Goal: Task Accomplishment & Management: Manage account settings

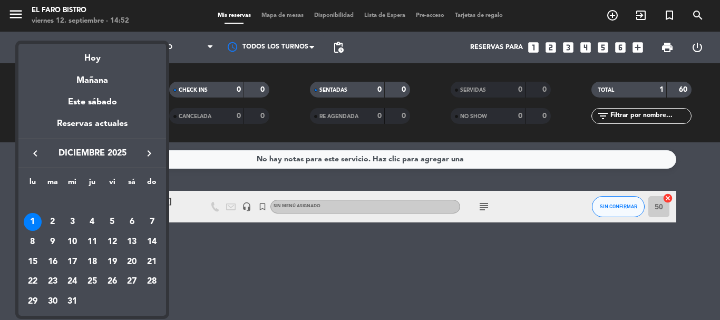
click at [35, 153] on icon "keyboard_arrow_left" at bounding box center [35, 153] width 13 height 13
click at [38, 155] on icon "keyboard_arrow_left" at bounding box center [35, 153] width 13 height 13
click at [35, 151] on icon "keyboard_arrow_left" at bounding box center [35, 153] width 13 height 13
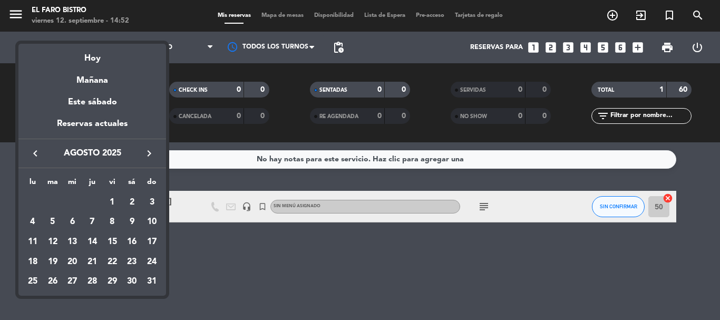
click at [35, 151] on icon "keyboard_arrow_left" at bounding box center [35, 153] width 13 height 13
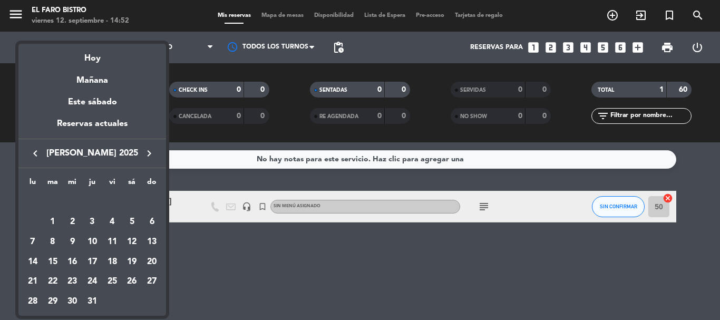
click at [147, 150] on icon "keyboard_arrow_right" at bounding box center [149, 153] width 13 height 13
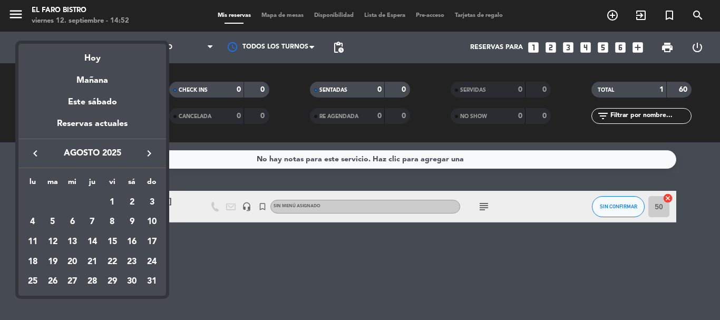
click at [147, 150] on icon "keyboard_arrow_right" at bounding box center [149, 153] width 13 height 13
click at [113, 239] on div "12" at bounding box center [112, 242] width 18 height 18
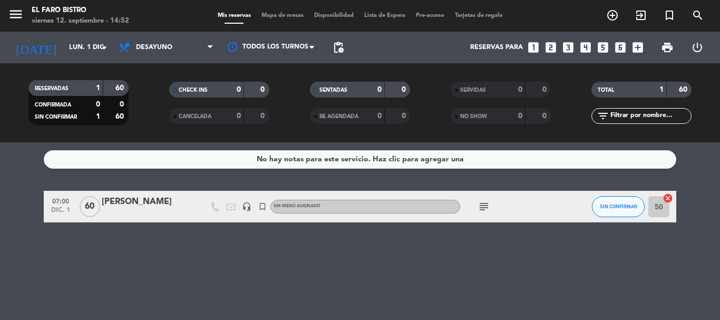
type input "vie. [DATE]"
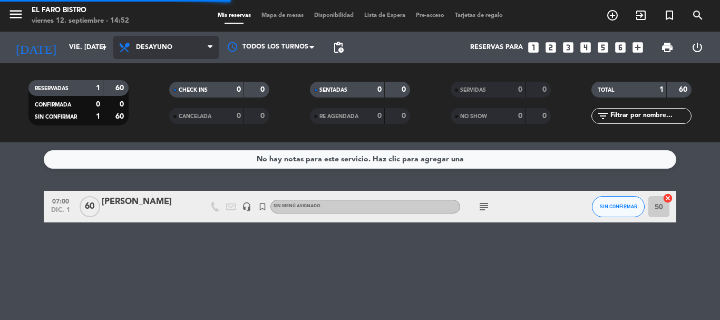
click at [167, 49] on span "Desayuno" at bounding box center [154, 47] width 36 height 7
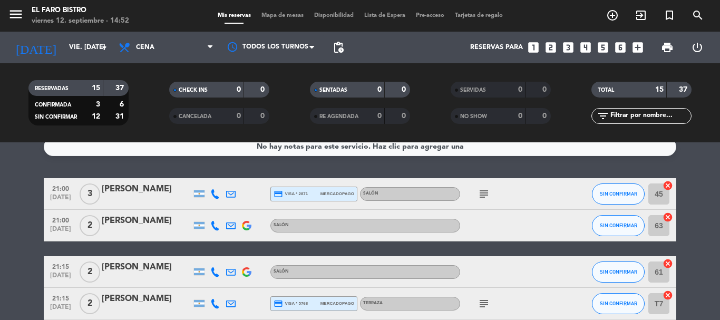
scroll to position [12, 0]
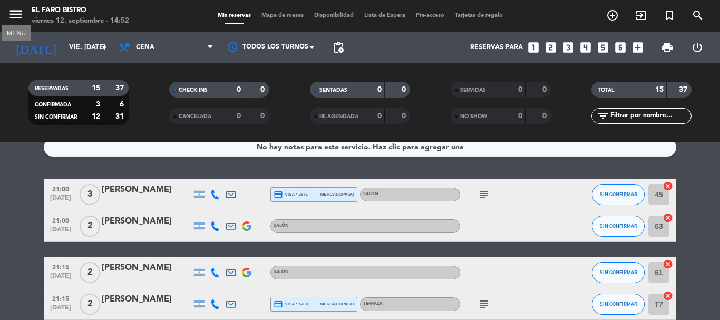
click at [13, 11] on icon "menu" at bounding box center [16, 14] width 16 height 16
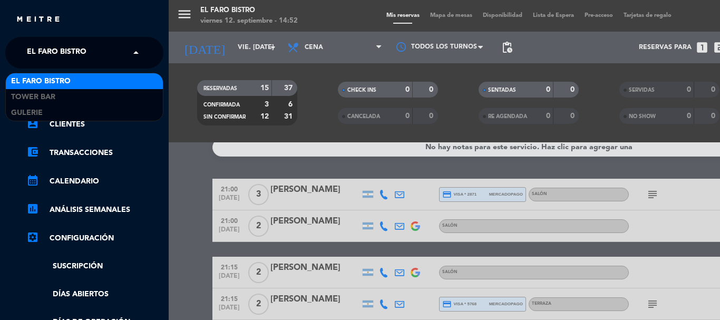
click at [72, 48] on span "El Faro Bistro" at bounding box center [57, 53] width 60 height 22
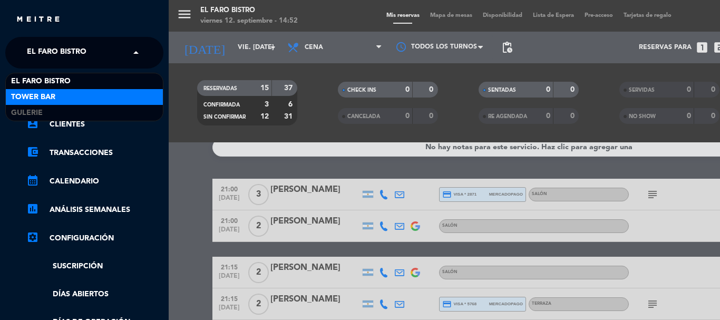
click at [65, 95] on div "Tower Bar" at bounding box center [84, 97] width 157 height 16
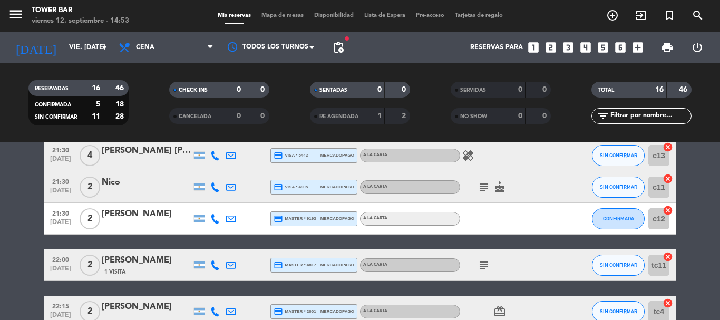
scroll to position [487, 0]
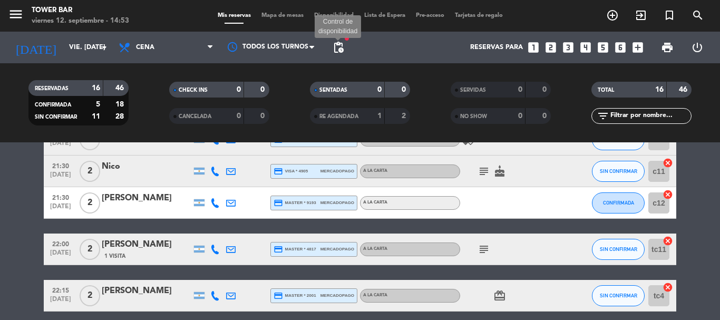
click at [343, 43] on span "pending_actions" at bounding box center [338, 47] width 13 height 13
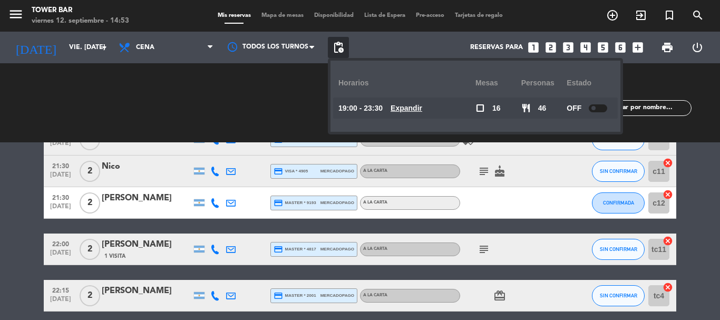
click at [343, 43] on span "pending_actions" at bounding box center [338, 47] width 13 height 13
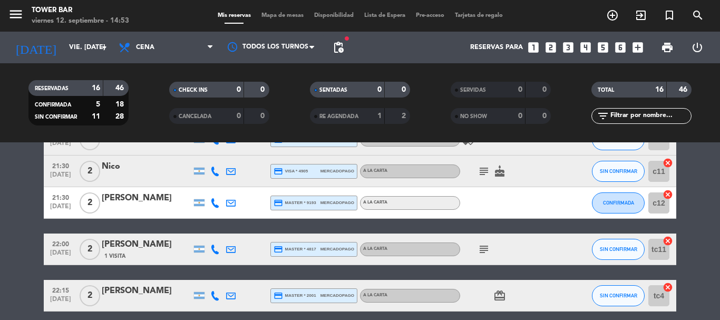
click at [483, 169] on icon "subject" at bounding box center [484, 171] width 13 height 13
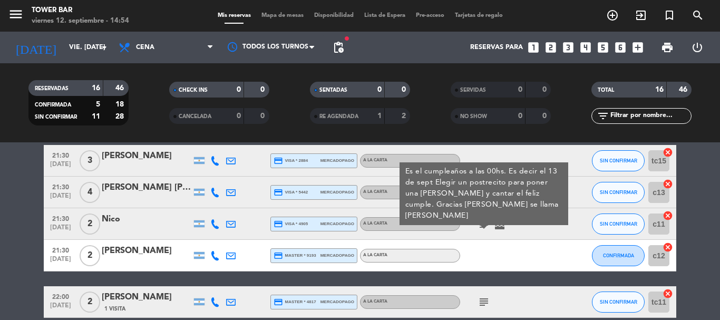
scroll to position [400, 0]
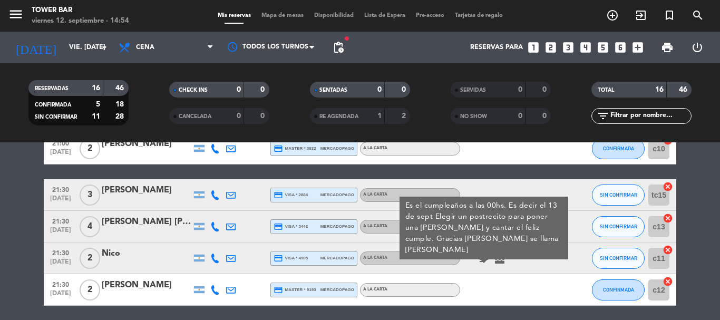
click at [111, 269] on div at bounding box center [147, 265] width 90 height 8
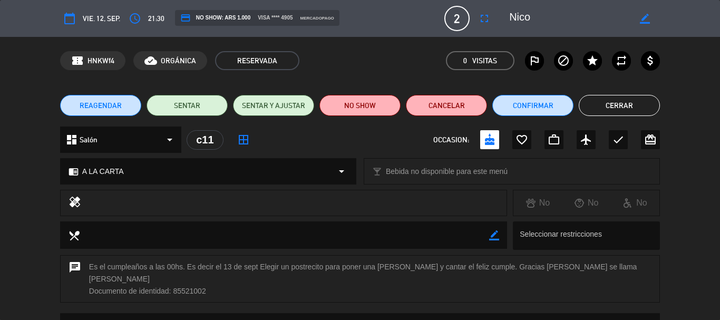
scroll to position [53, 0]
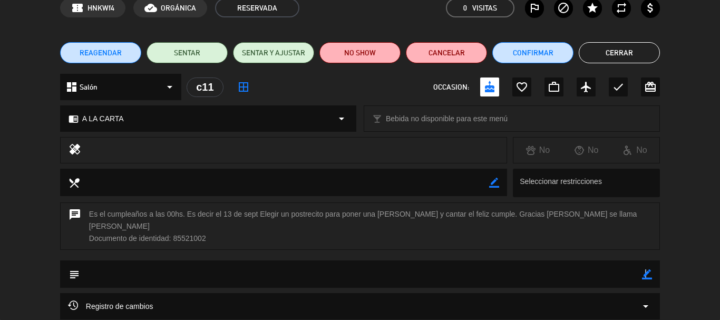
click at [645, 269] on icon "border_color" at bounding box center [647, 274] width 10 height 10
click at [363, 270] on textarea at bounding box center [361, 273] width 562 height 27
type textarea "p"
type textarea "s"
type textarea "Solicita terraza"
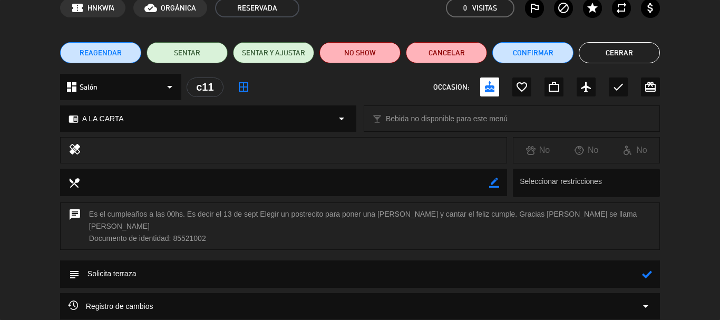
click at [647, 269] on icon at bounding box center [647, 274] width 10 height 10
click at [613, 49] on button "Cerrar" at bounding box center [619, 52] width 81 height 21
